Goal: Transaction & Acquisition: Obtain resource

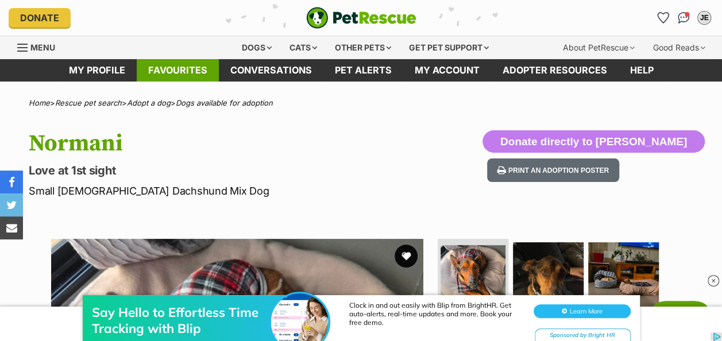
click at [202, 74] on link "Favourites" at bounding box center [178, 70] width 82 height 22
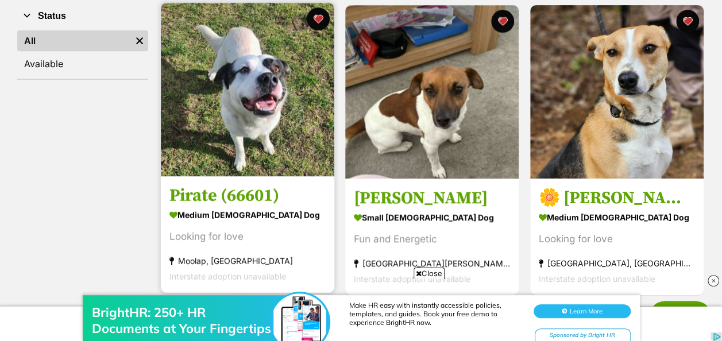
click at [215, 194] on h3 "Pirate (66601)" at bounding box center [248, 196] width 156 height 22
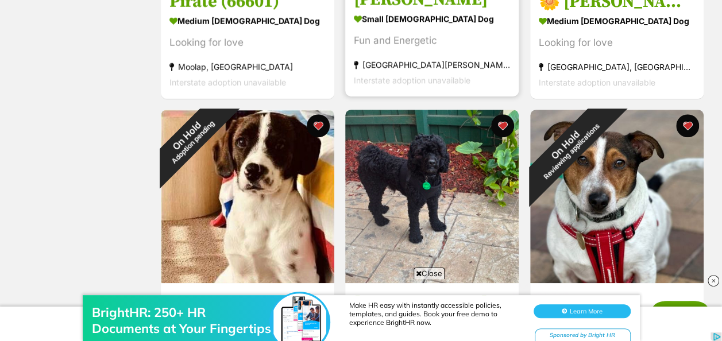
scroll to position [517, 0]
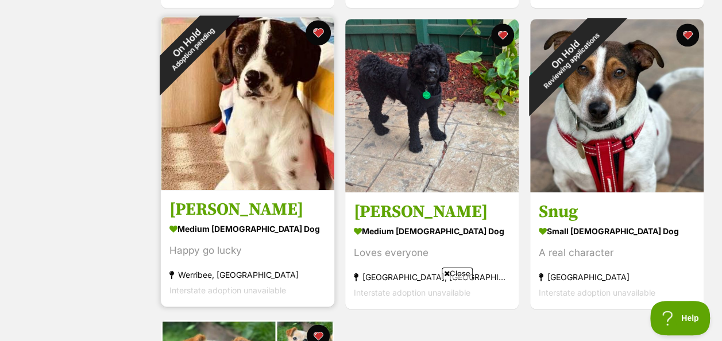
click at [321, 33] on button "favourite" at bounding box center [318, 32] width 25 height 25
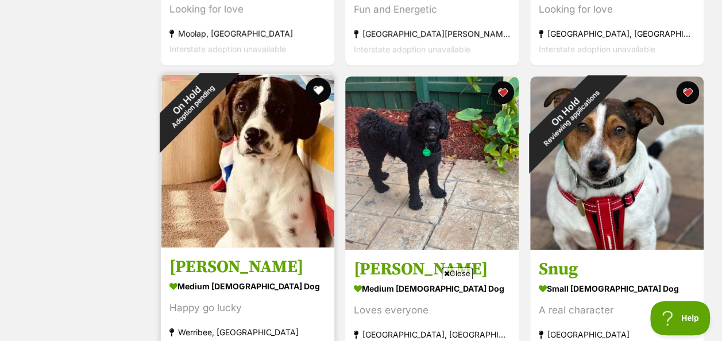
click at [318, 93] on button "favourite" at bounding box center [318, 90] width 25 height 25
click at [322, 94] on button "favourite" at bounding box center [318, 90] width 25 height 25
click at [321, 95] on button "favourite" at bounding box center [318, 90] width 25 height 25
click at [315, 93] on button "favourite" at bounding box center [318, 90] width 25 height 25
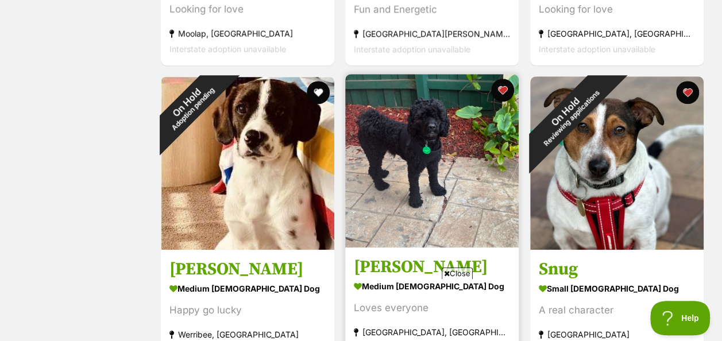
click at [428, 149] on img at bounding box center [432, 161] width 174 height 174
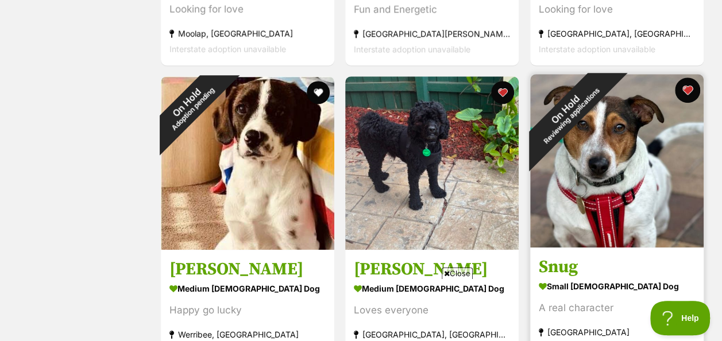
click at [687, 95] on button "favourite" at bounding box center [687, 90] width 25 height 25
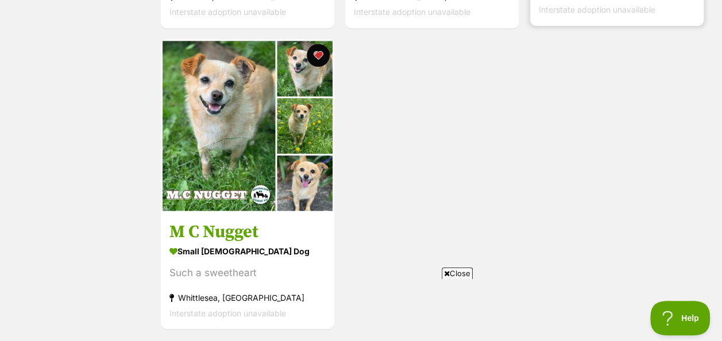
scroll to position [805, 0]
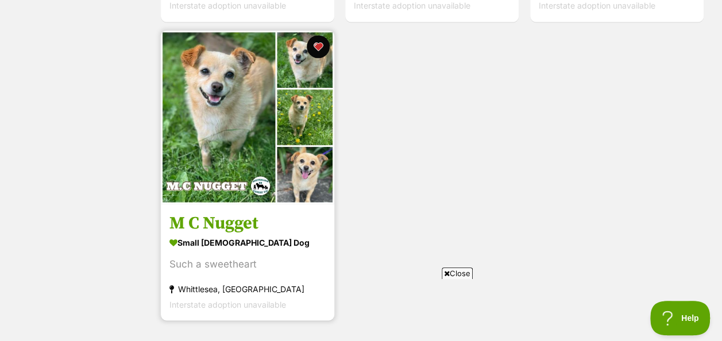
click at [239, 153] on img at bounding box center [248, 117] width 174 height 174
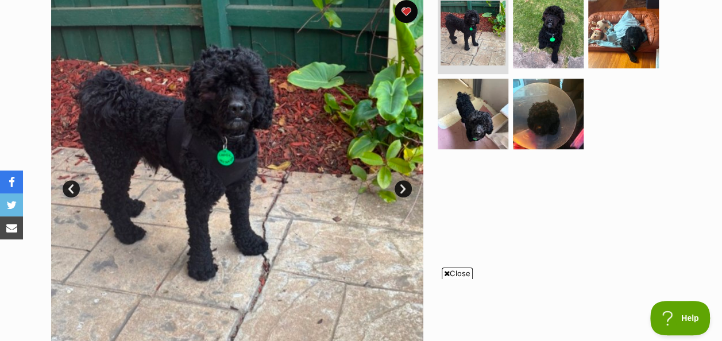
scroll to position [230, 0]
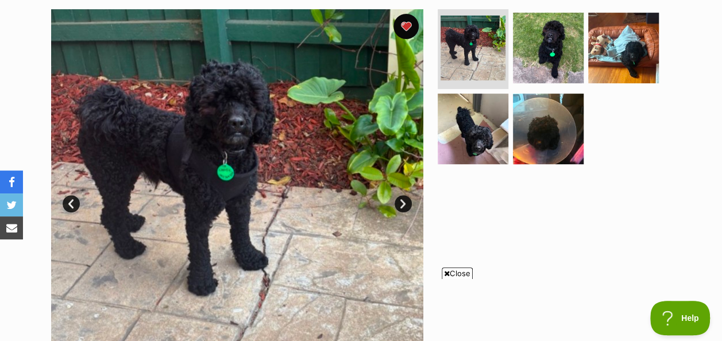
click at [406, 22] on button "favourite" at bounding box center [406, 26] width 25 height 25
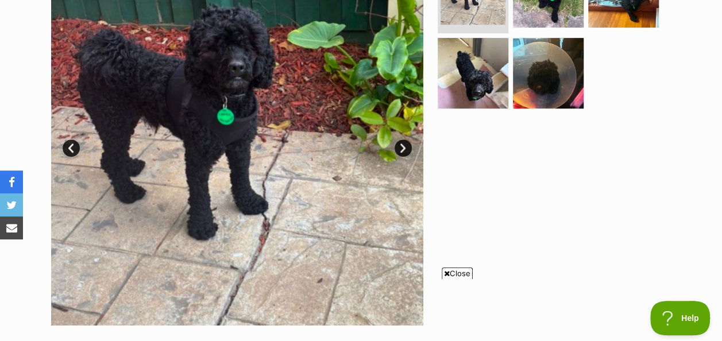
scroll to position [287, 0]
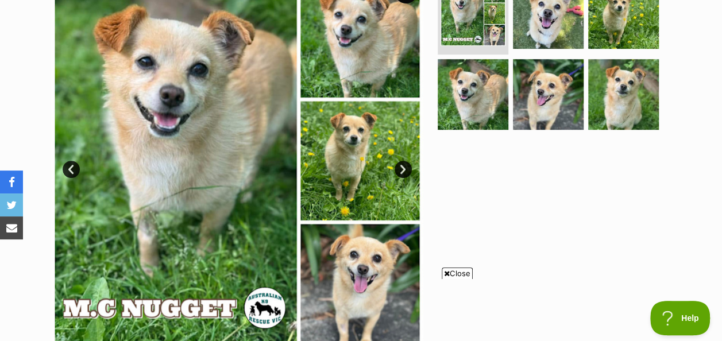
scroll to position [287, 0]
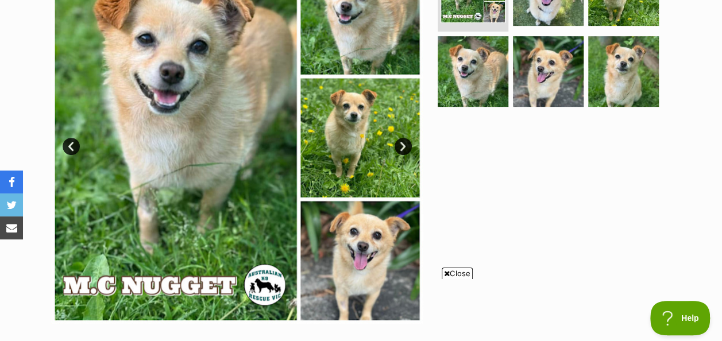
click at [398, 142] on link "Next" at bounding box center [403, 146] width 17 height 17
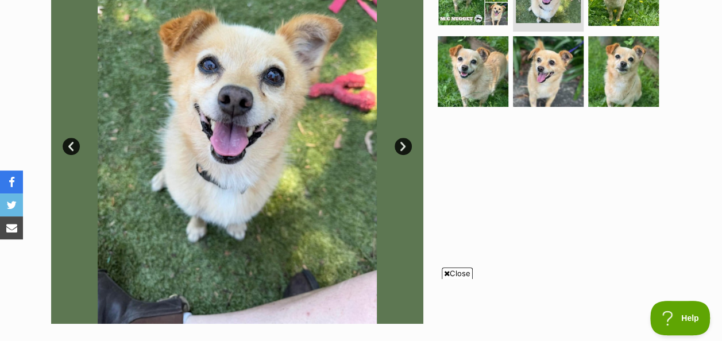
click at [398, 142] on link "Next" at bounding box center [403, 146] width 17 height 17
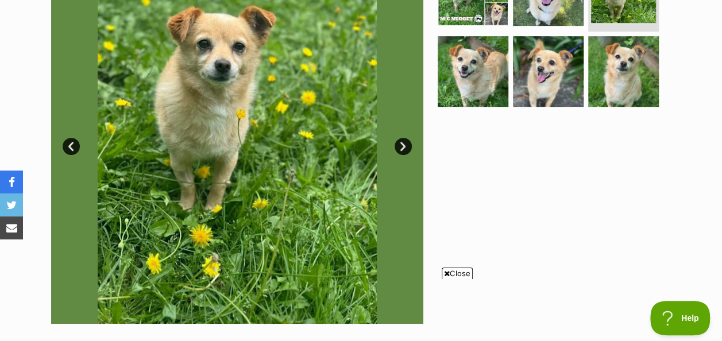
click at [398, 142] on link "Next" at bounding box center [403, 146] width 17 height 17
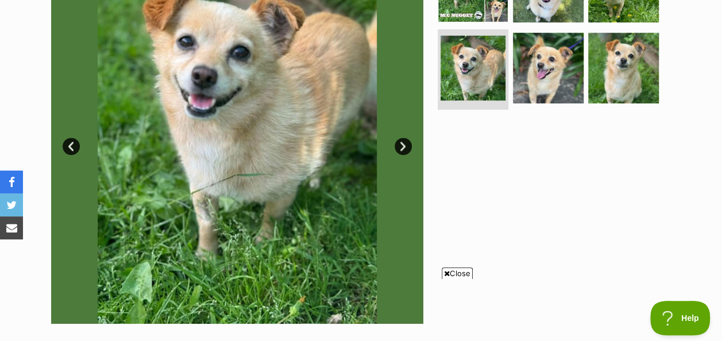
click at [398, 142] on link "Next" at bounding box center [403, 146] width 17 height 17
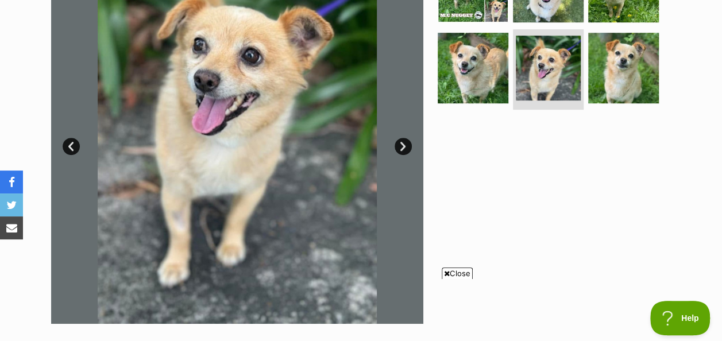
click at [398, 142] on link "Next" at bounding box center [403, 146] width 17 height 17
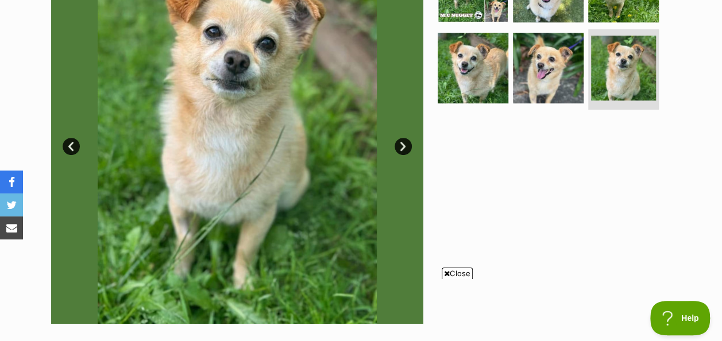
click at [398, 142] on link "Next" at bounding box center [403, 146] width 17 height 17
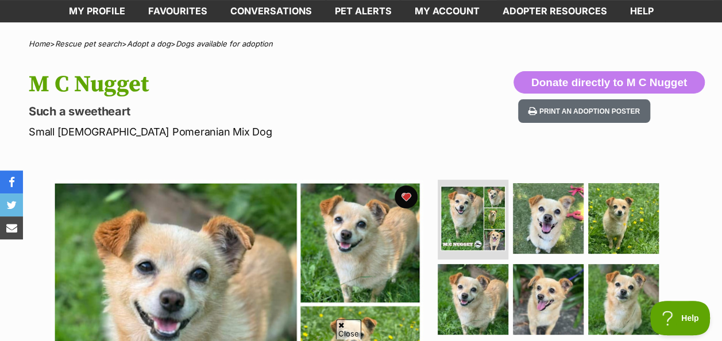
scroll to position [57, 0]
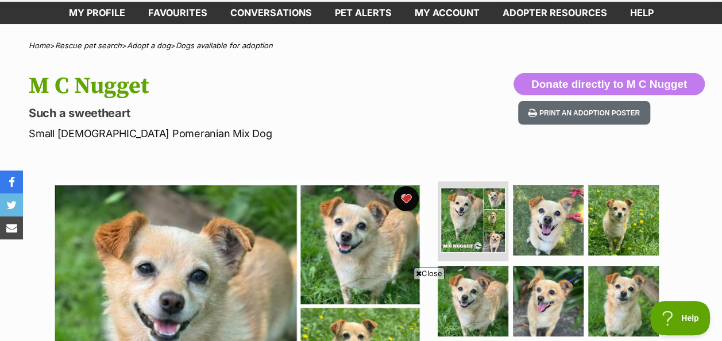
click at [409, 199] on button "favourite" at bounding box center [406, 198] width 25 height 25
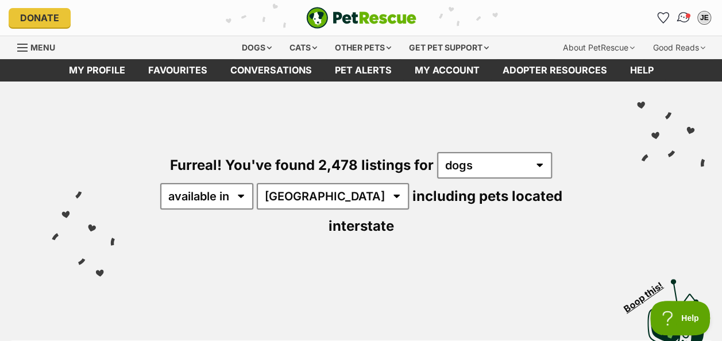
click at [682, 18] on img "Conversations" at bounding box center [684, 17] width 16 height 15
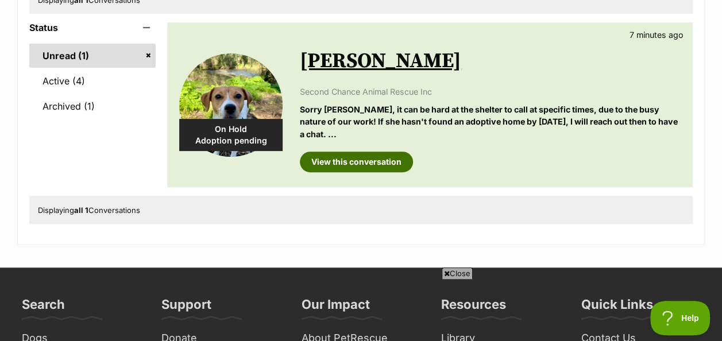
click at [352, 165] on link "View this conversation" at bounding box center [356, 162] width 113 height 21
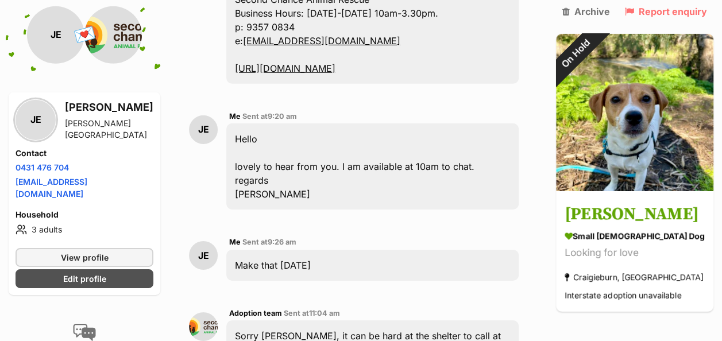
scroll to position [1724, 0]
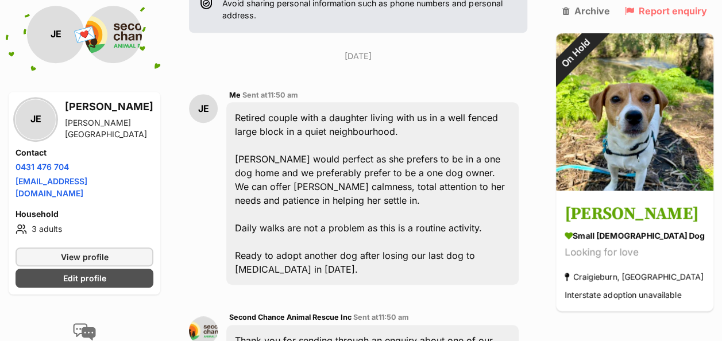
scroll to position [0, 0]
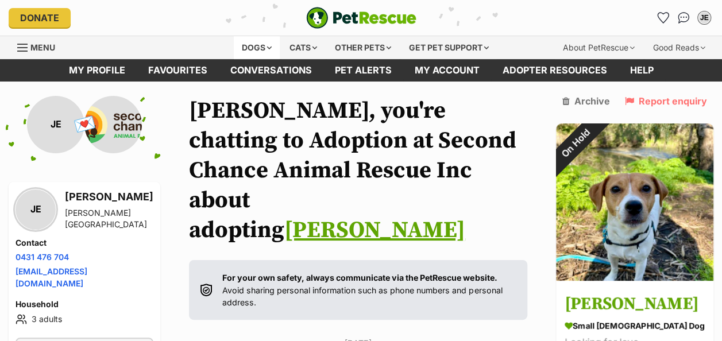
click at [263, 47] on div "Dogs" at bounding box center [257, 47] width 46 height 23
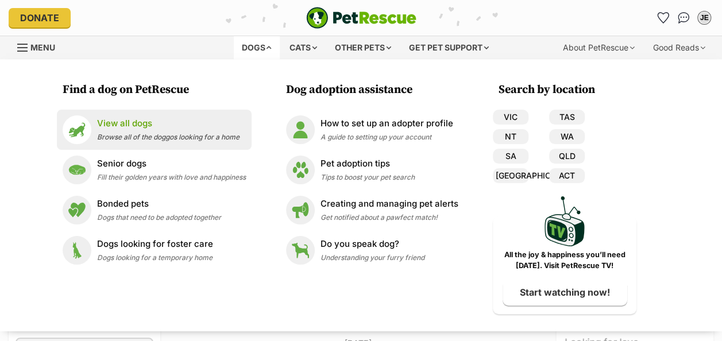
click at [122, 121] on p "View all dogs" at bounding box center [168, 123] width 143 height 13
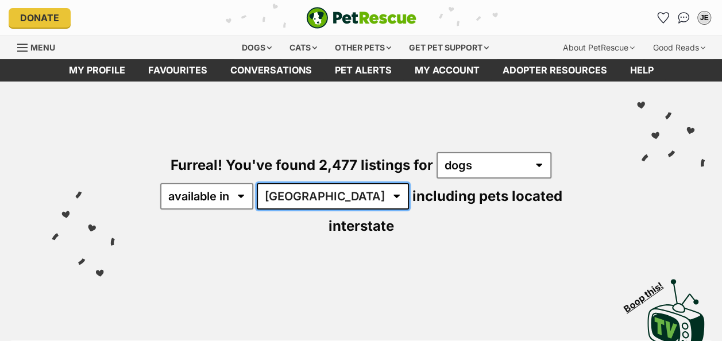
click at [328, 194] on select "Australia ACT NSW NT QLD SA TAS VIC WA" at bounding box center [333, 196] width 152 height 26
select select "VIC"
click at [259, 183] on select "Australia ACT NSW NT QLD SA TAS VIC WA" at bounding box center [333, 196] width 152 height 26
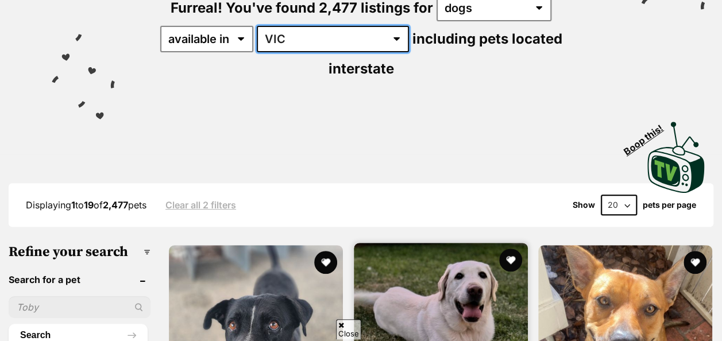
scroll to position [345, 0]
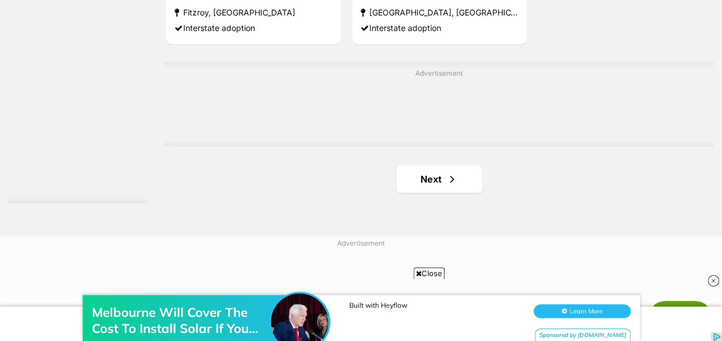
scroll to position [2759, 0]
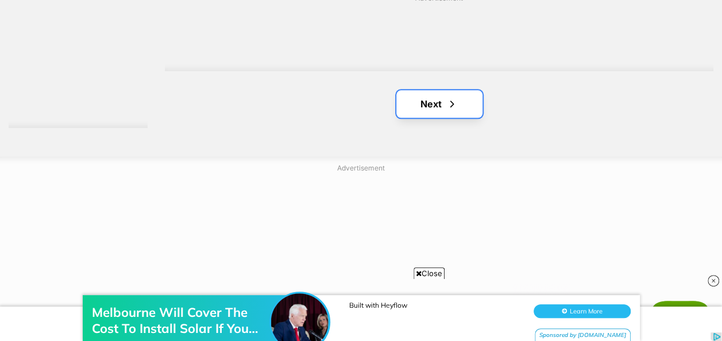
click at [426, 90] on link "Next" at bounding box center [440, 104] width 86 height 28
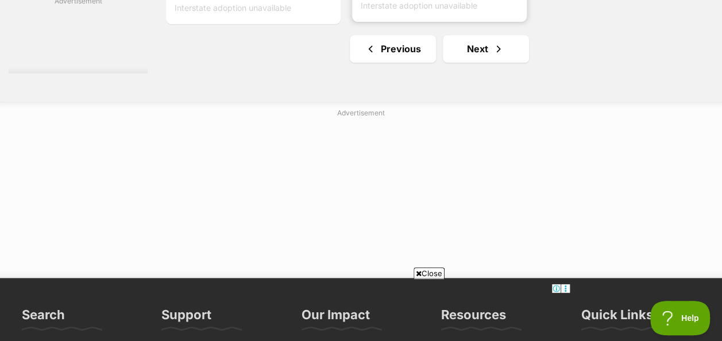
scroll to position [2816, 0]
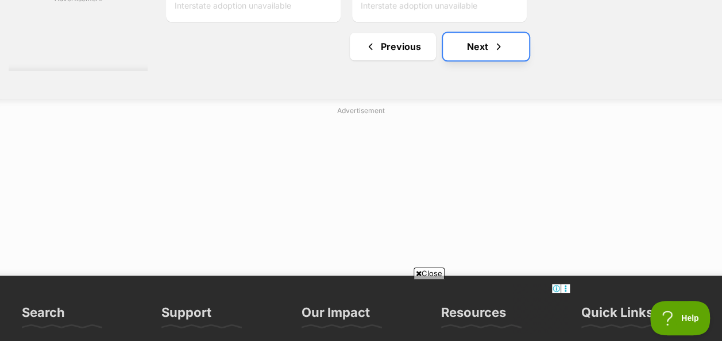
click at [475, 33] on link "Next" at bounding box center [486, 47] width 86 height 28
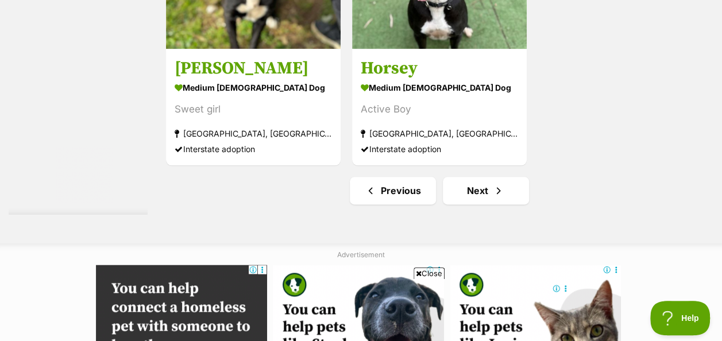
scroll to position [2931, 0]
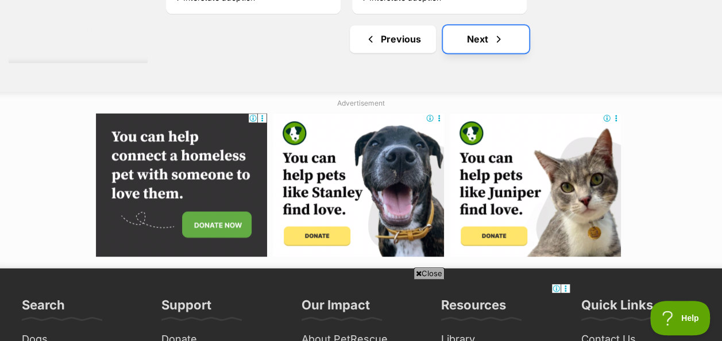
click at [474, 25] on link "Next" at bounding box center [486, 39] width 86 height 28
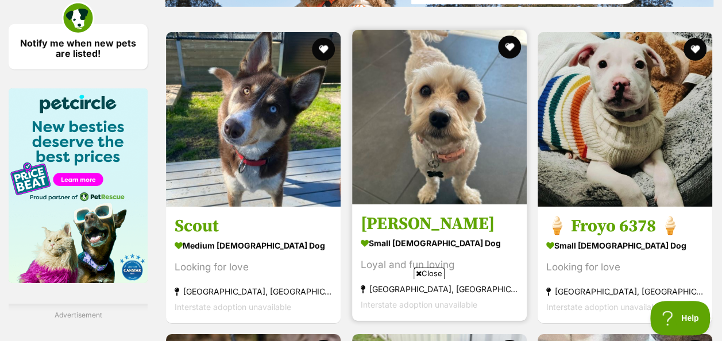
scroll to position [1782, 0]
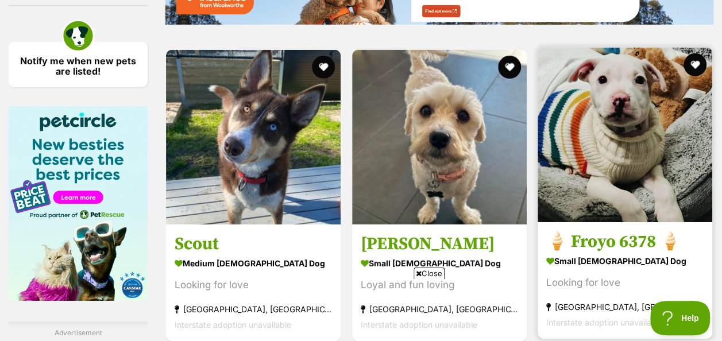
click at [595, 253] on strong "small [DEMOGRAPHIC_DATA] Dog" at bounding box center [625, 261] width 157 height 17
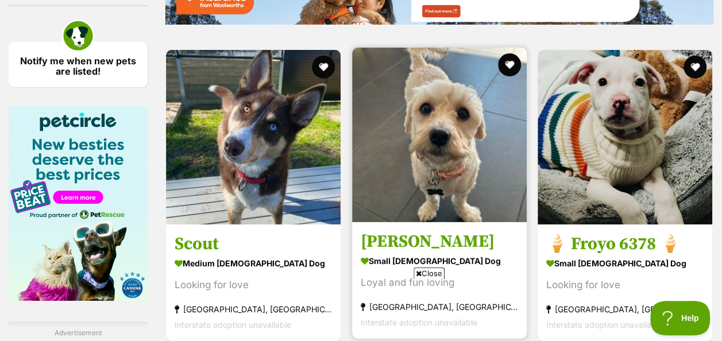
click at [391, 231] on h3 "Lucy" at bounding box center [439, 242] width 157 height 22
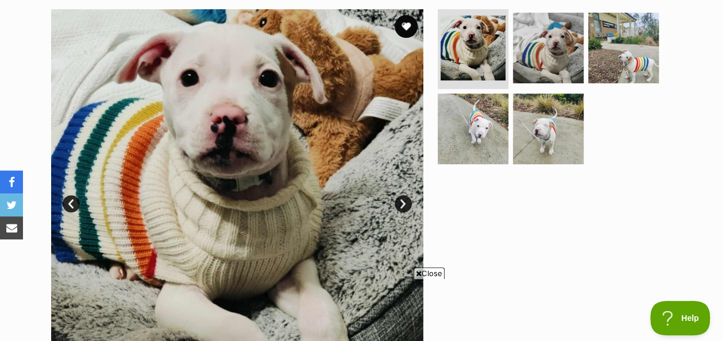
click at [404, 201] on link "Next" at bounding box center [403, 203] width 17 height 17
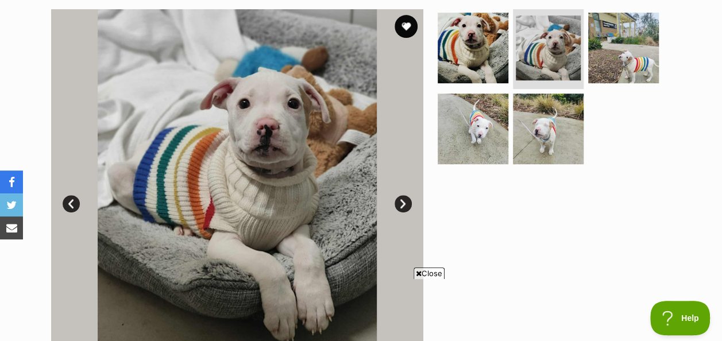
click at [404, 201] on link "Next" at bounding box center [403, 203] width 17 height 17
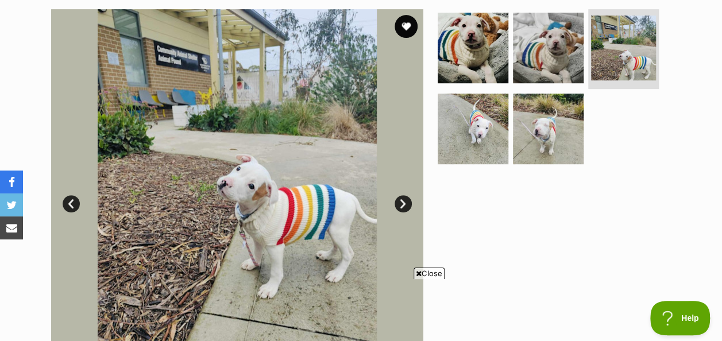
click at [404, 201] on link "Next" at bounding box center [403, 203] width 17 height 17
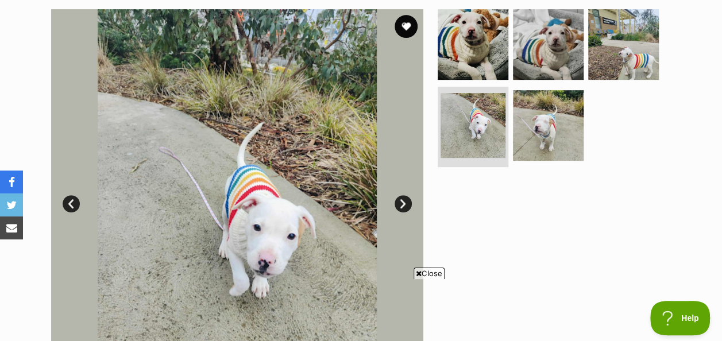
click at [404, 201] on link "Next" at bounding box center [403, 203] width 17 height 17
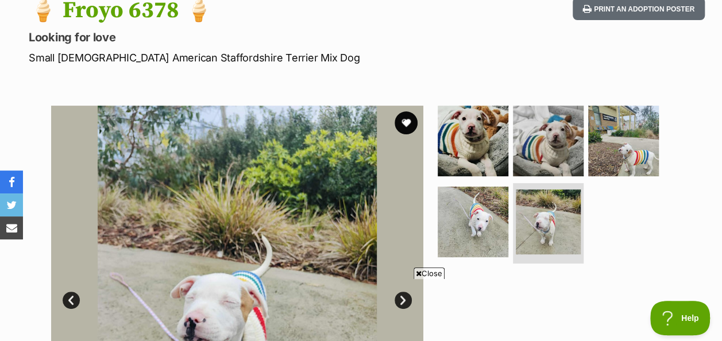
scroll to position [115, 0]
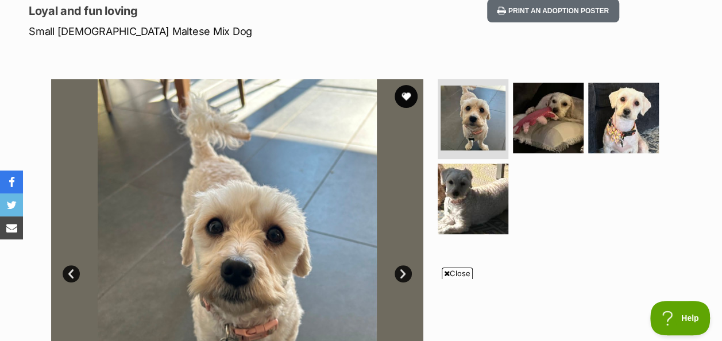
scroll to position [115, 0]
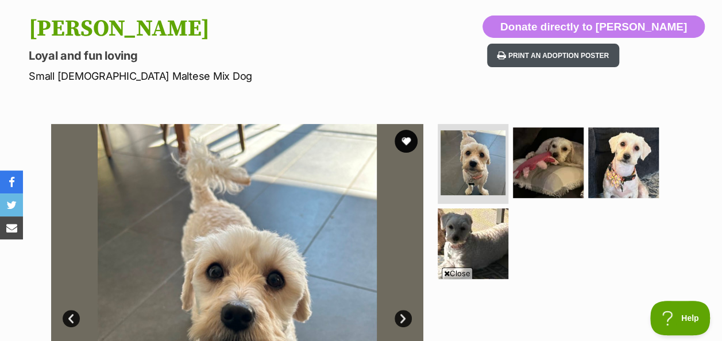
click at [589, 55] on button "Print an adoption poster" at bounding box center [553, 56] width 132 height 24
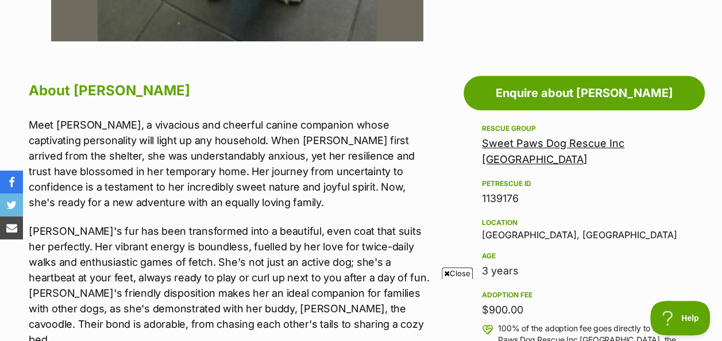
scroll to position [575, 0]
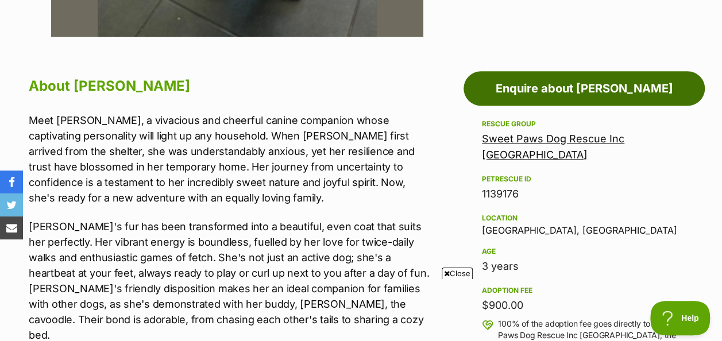
click at [577, 89] on link "Enquire about Lucy" at bounding box center [584, 88] width 241 height 34
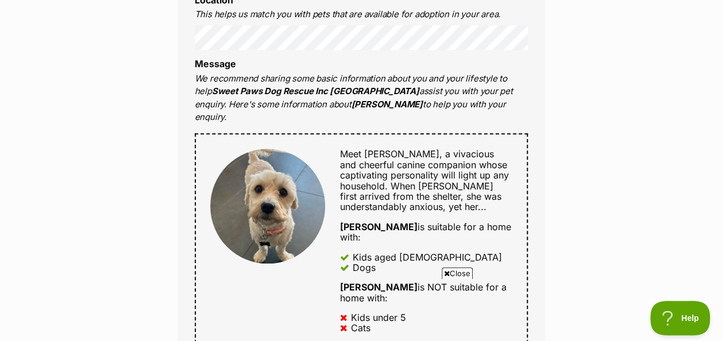
scroll to position [758, 0]
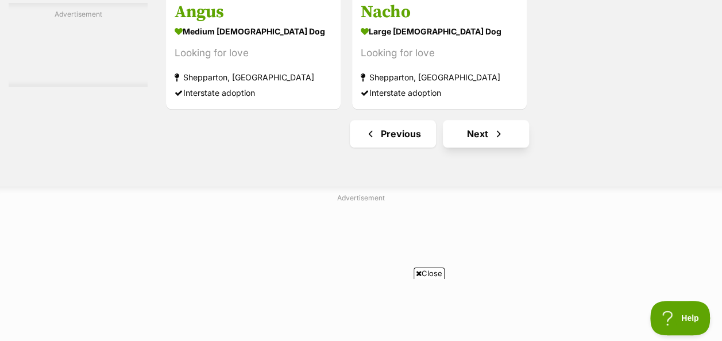
scroll to position [2671, 0]
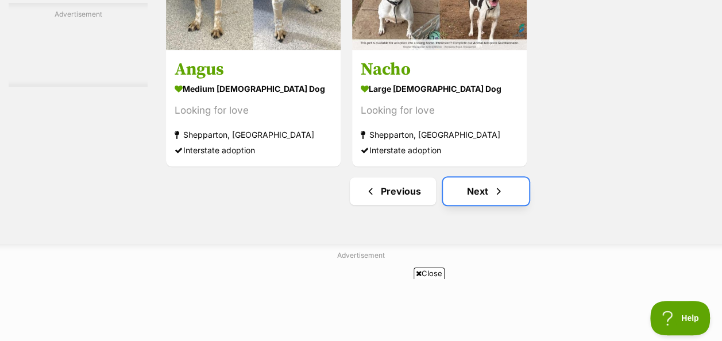
click at [476, 178] on link "Next" at bounding box center [486, 192] width 86 height 28
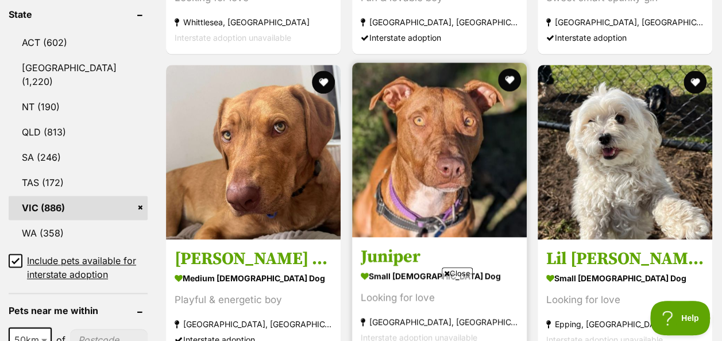
scroll to position [690, 0]
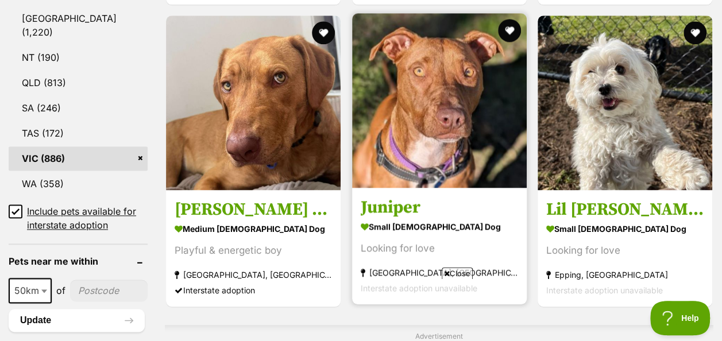
click at [392, 218] on strong "small [DEMOGRAPHIC_DATA] Dog" at bounding box center [439, 226] width 157 height 17
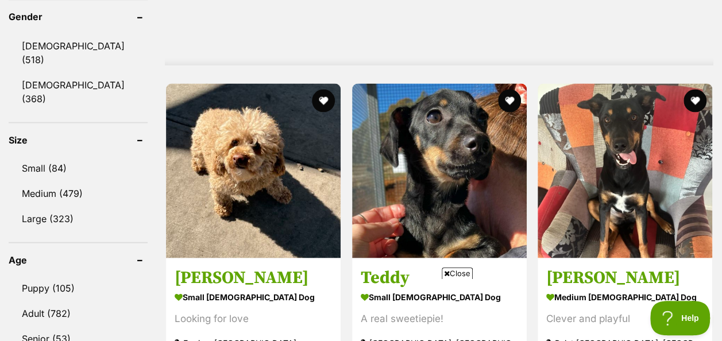
scroll to position [1092, 0]
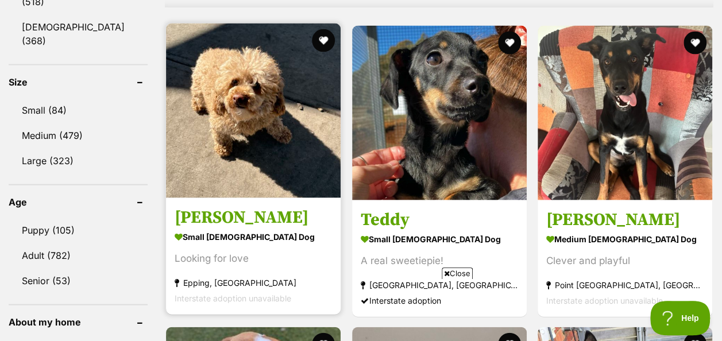
click at [226, 206] on h3 "Lola Copacobana" at bounding box center [253, 217] width 157 height 22
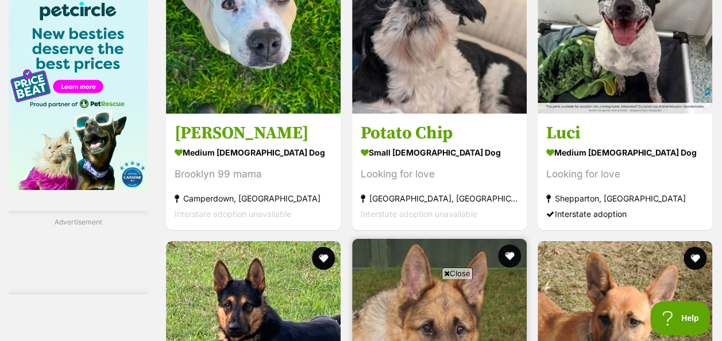
scroll to position [1839, 0]
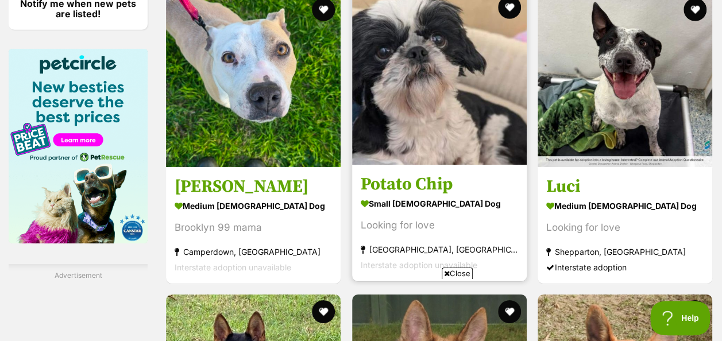
click at [408, 174] on h3 "Potato Chip" at bounding box center [439, 185] width 157 height 22
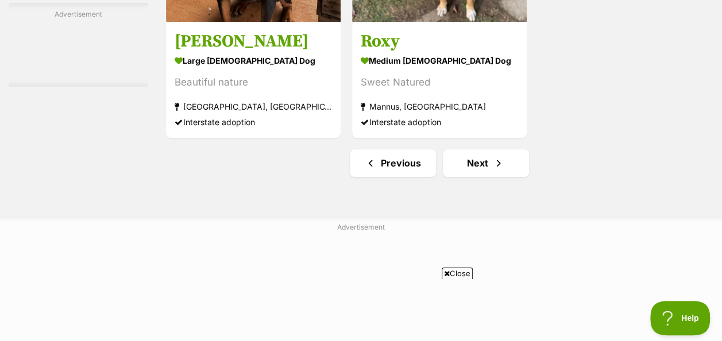
scroll to position [2701, 0]
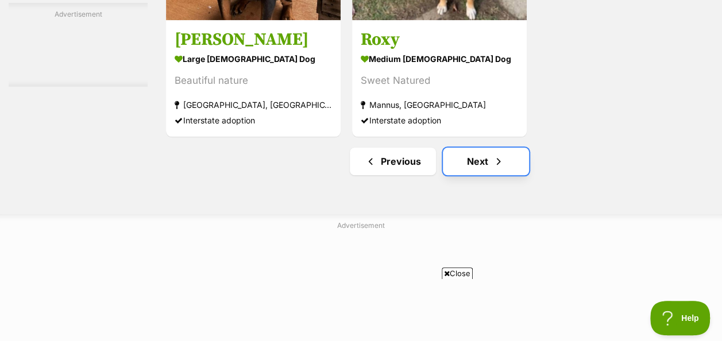
click at [483, 148] on link "Next" at bounding box center [486, 162] width 86 height 28
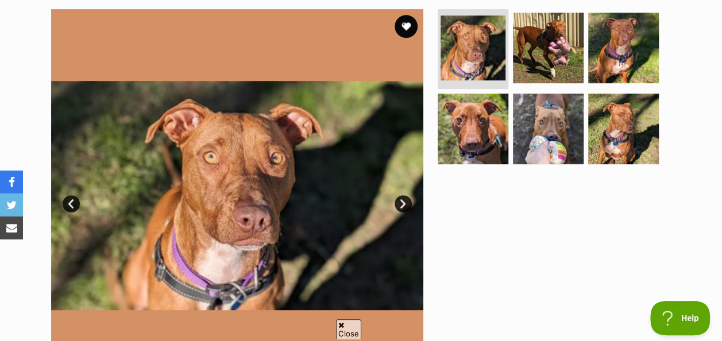
click at [402, 201] on link "Next" at bounding box center [403, 203] width 17 height 17
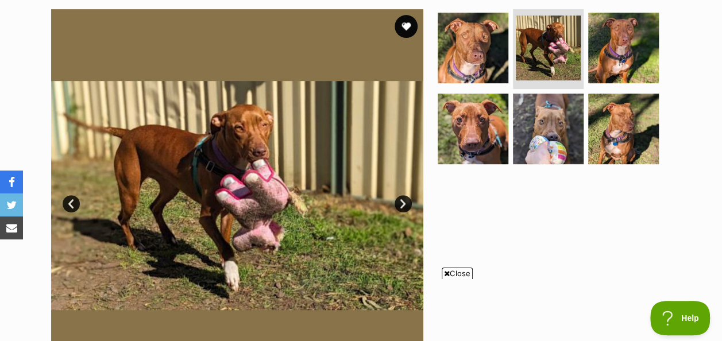
click at [402, 201] on link "Next" at bounding box center [403, 203] width 17 height 17
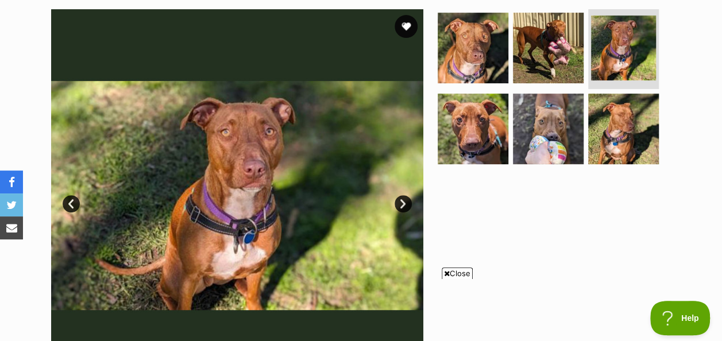
click at [402, 201] on link "Next" at bounding box center [403, 203] width 17 height 17
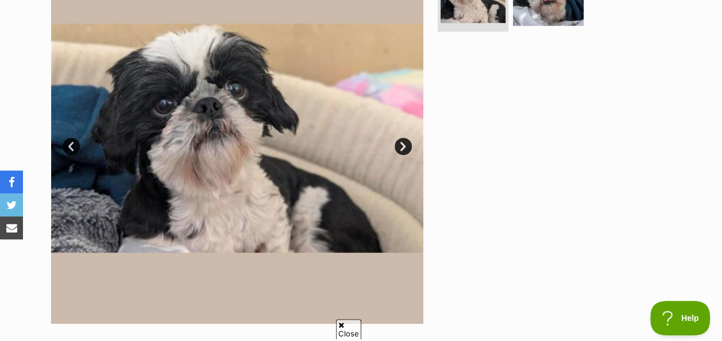
click at [403, 147] on link "Next" at bounding box center [403, 146] width 17 height 17
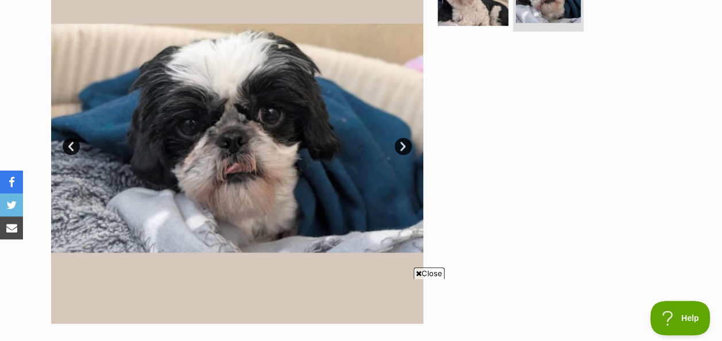
click at [403, 147] on link "Next" at bounding box center [403, 146] width 17 height 17
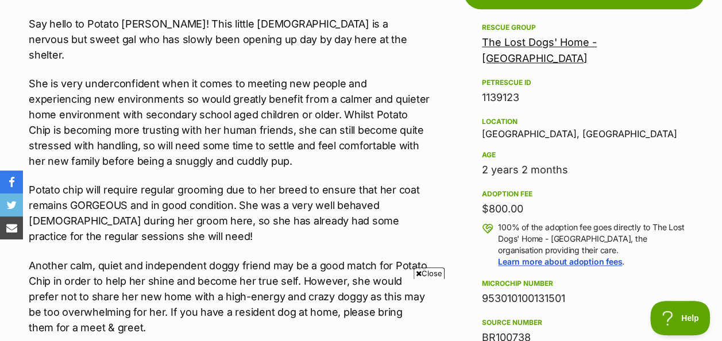
scroll to position [690, 0]
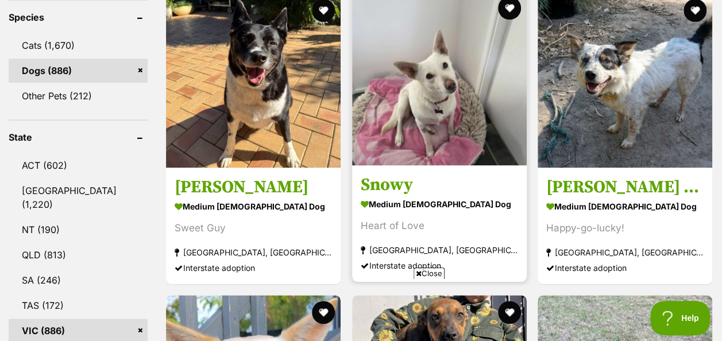
scroll to position [460, 0]
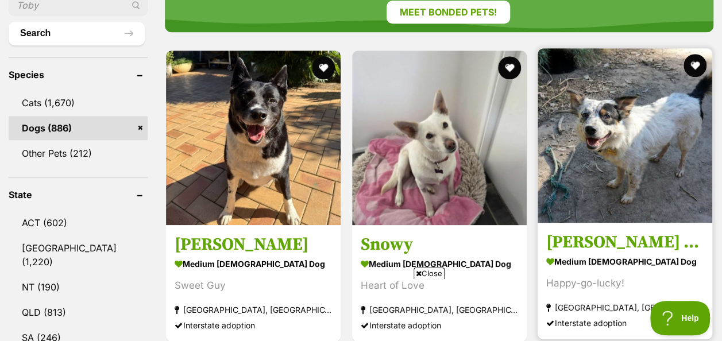
click at [580, 253] on strong "medium [DEMOGRAPHIC_DATA] Dog" at bounding box center [625, 261] width 157 height 17
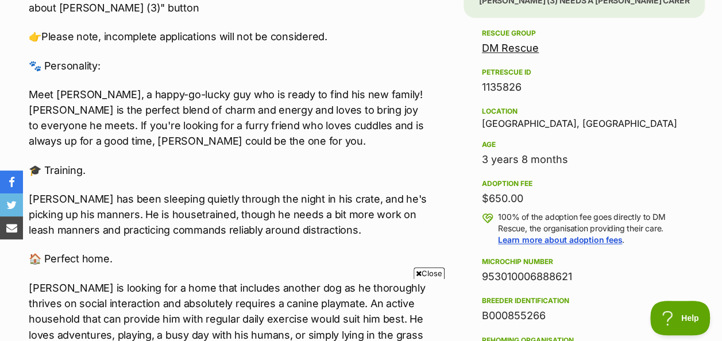
scroll to position [920, 0]
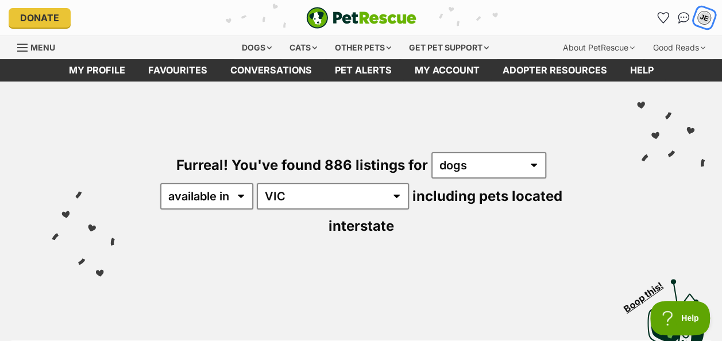
click at [701, 13] on div "JE" at bounding box center [704, 17] width 15 height 15
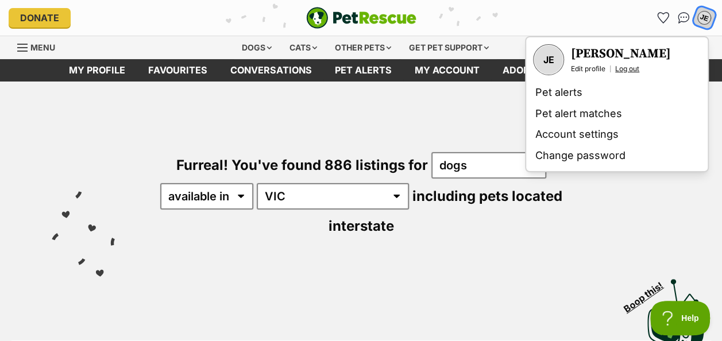
click at [623, 67] on link "Log out" at bounding box center [628, 68] width 24 height 9
